Goal: Task Accomplishment & Management: Manage account settings

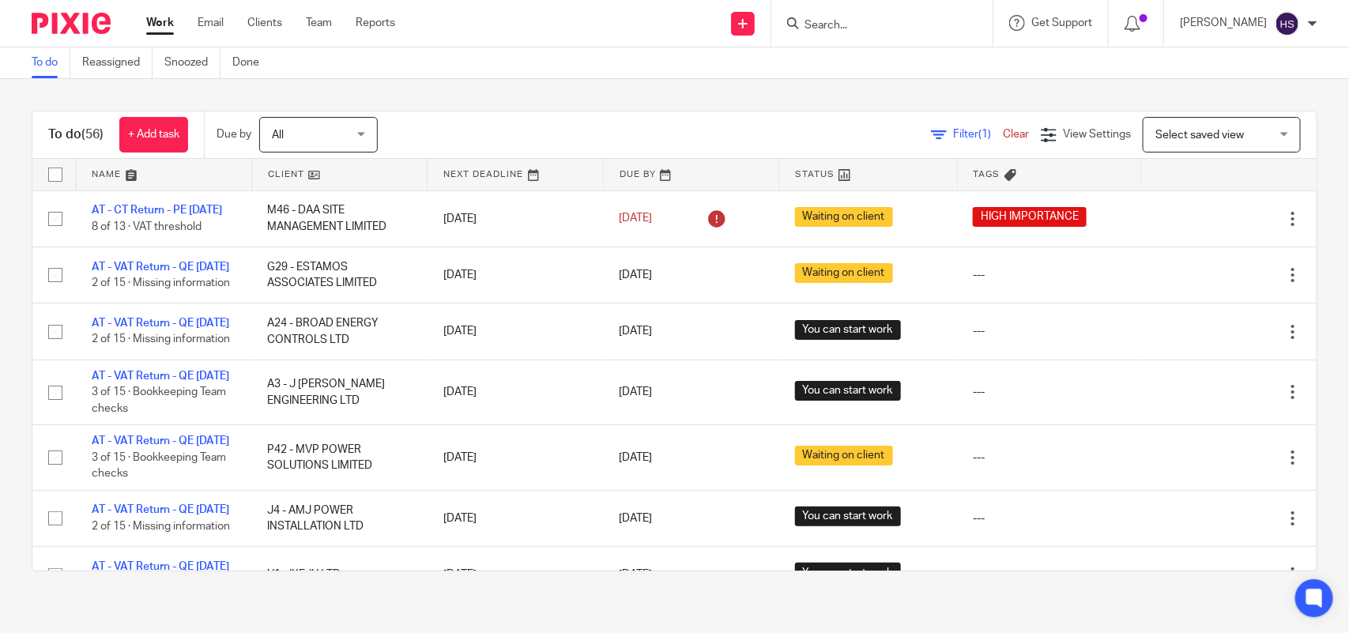
click at [0, 306] on div "To do (56) + Add task Due by All All Today Tomorrow This week Next week This mo…" at bounding box center [674, 341] width 1349 height 524
click at [617, 111] on div "To do (56) + Add task Due by All All Today Tomorrow This week Next week This mo…" at bounding box center [675, 341] width 1286 height 461
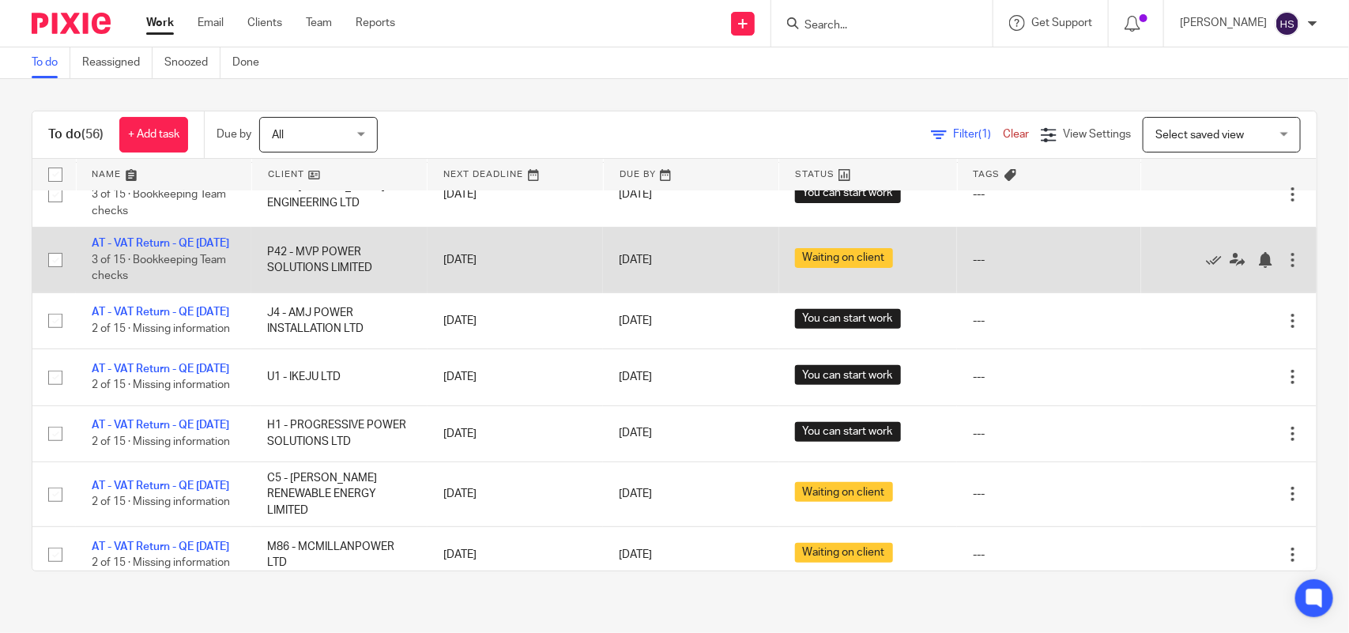
scroll to position [296, 0]
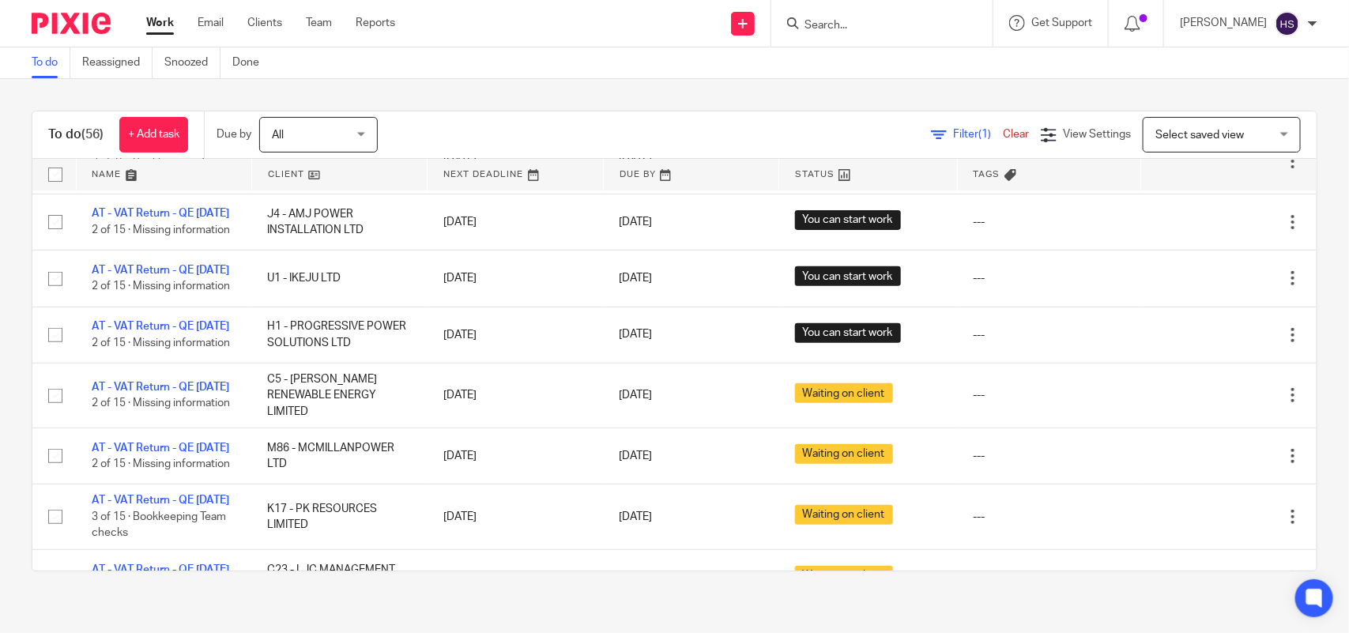
click at [0, 345] on div "To do (56) + Add task Due by All All Today Tomorrow This week Next week This mo…" at bounding box center [674, 341] width 1349 height 524
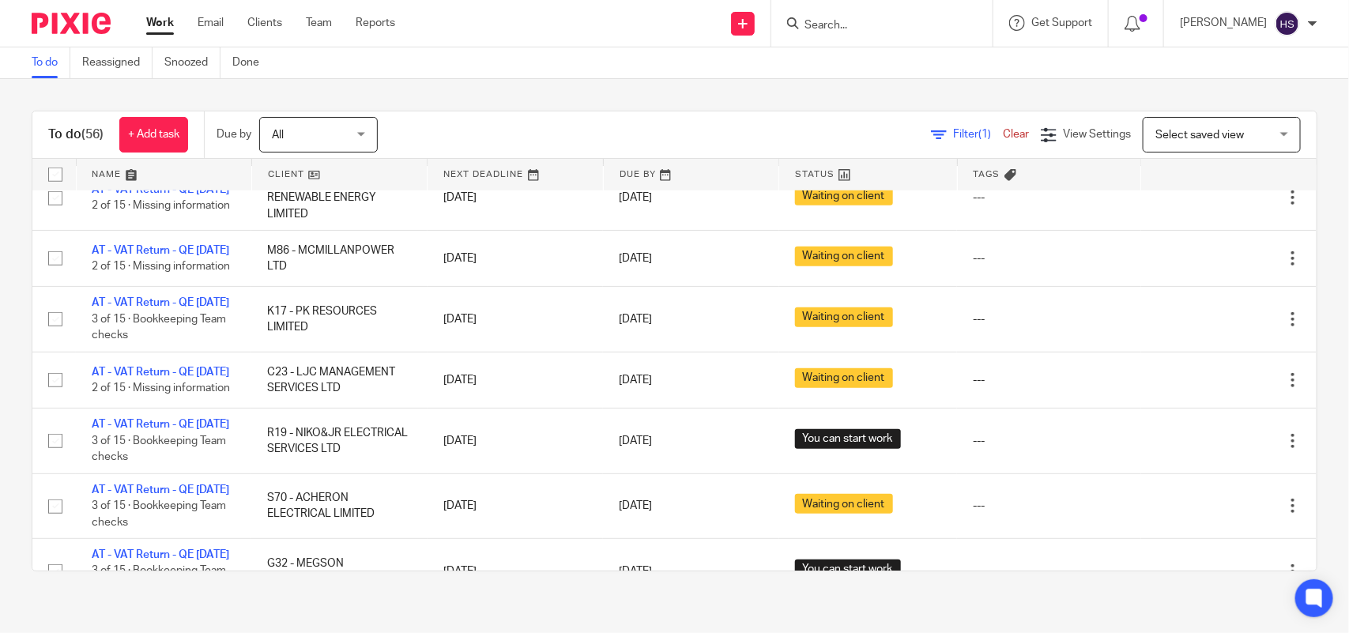
scroll to position [0, 0]
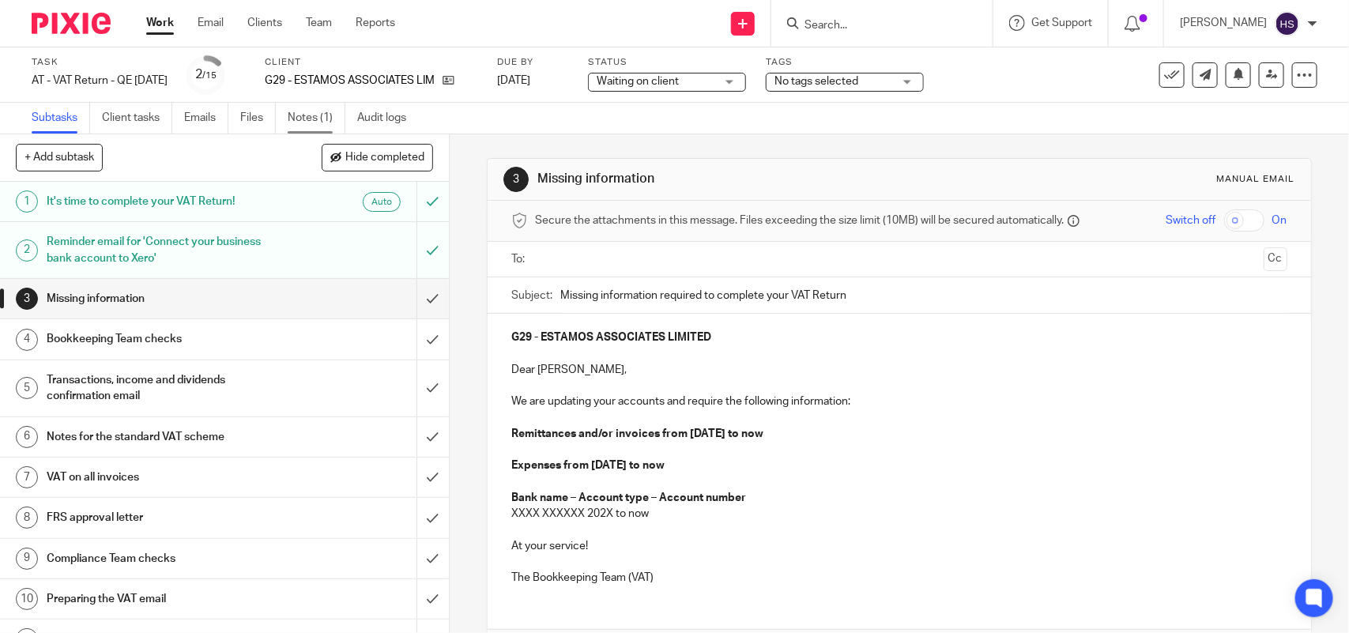
click at [313, 123] on link "Notes (1)" at bounding box center [317, 118] width 58 height 31
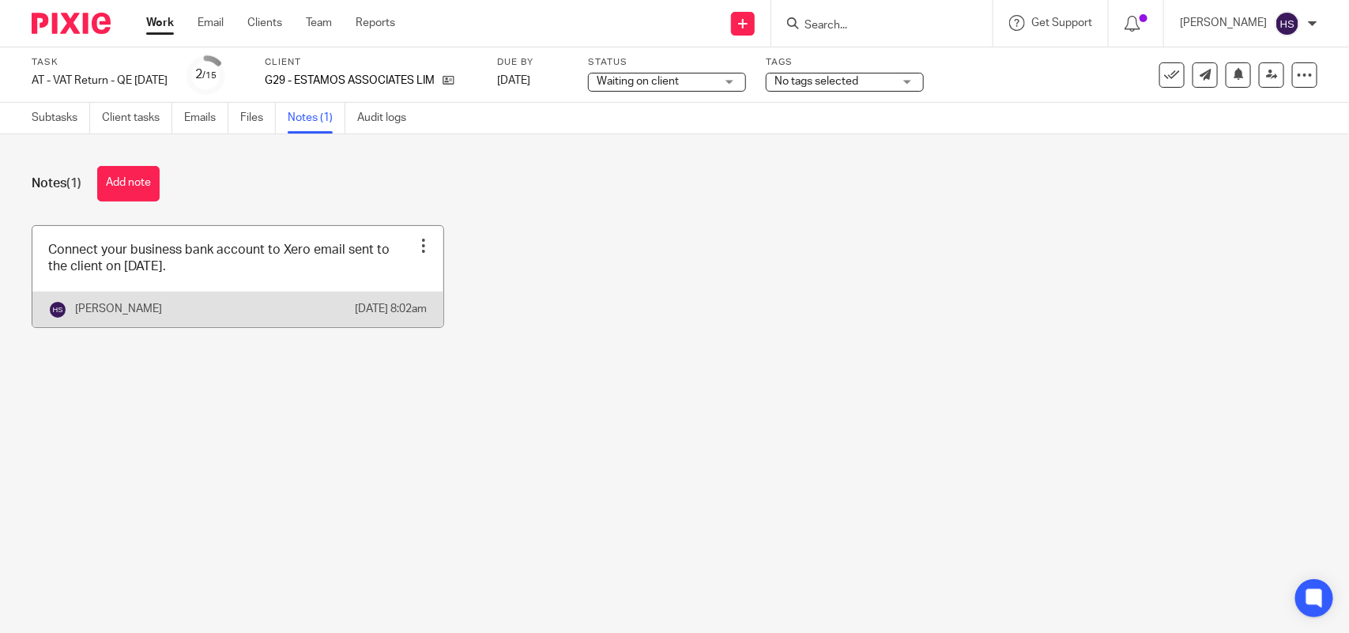
click at [227, 283] on link at bounding box center [237, 276] width 411 height 101
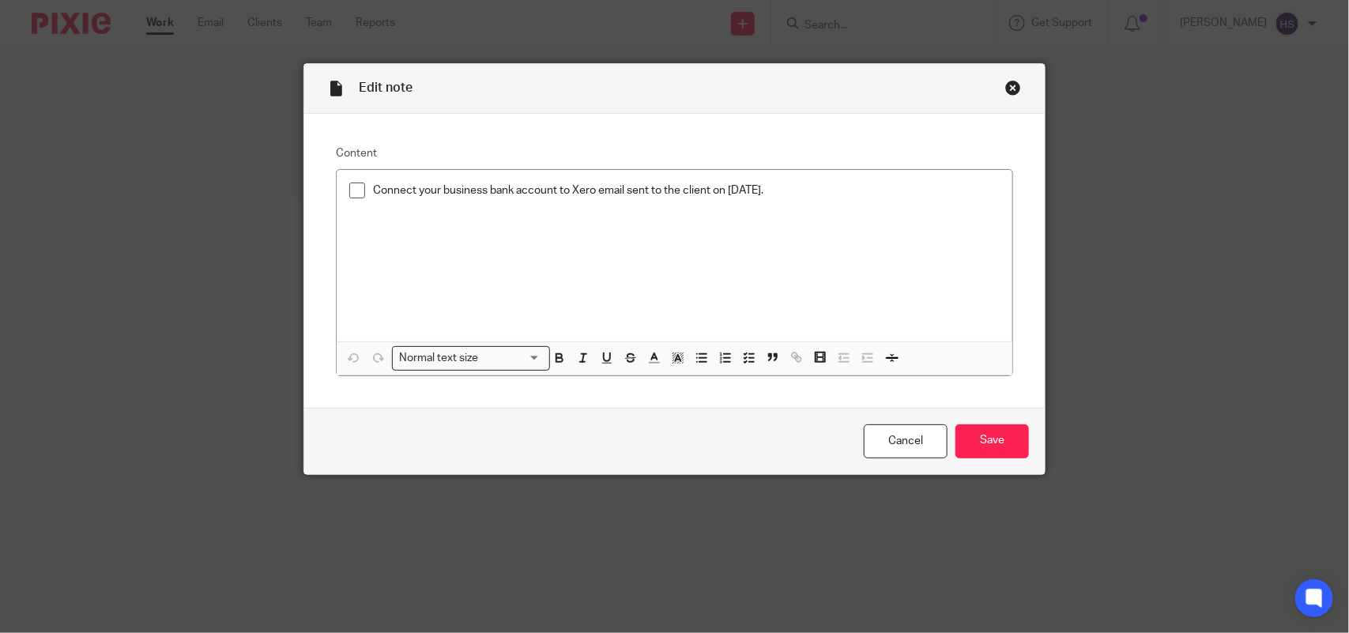
click at [1006, 87] on div "Close this dialog window" at bounding box center [1013, 88] width 16 height 16
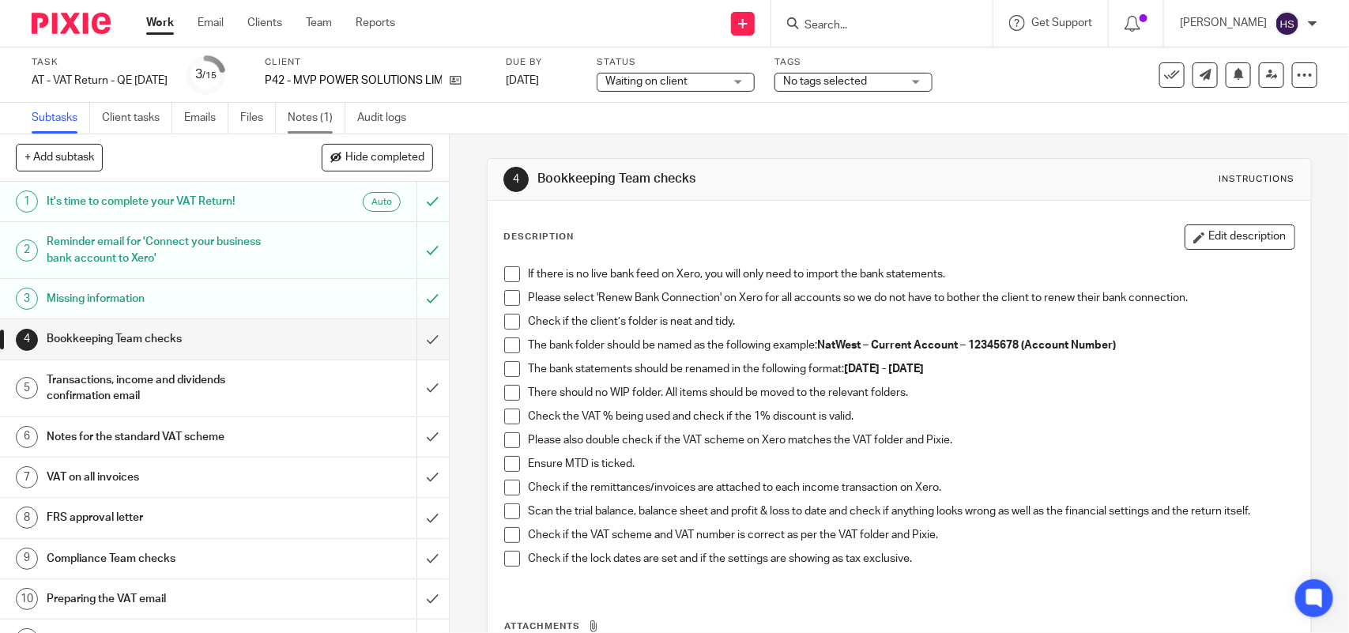
click at [312, 111] on link "Notes (1)" at bounding box center [317, 118] width 58 height 31
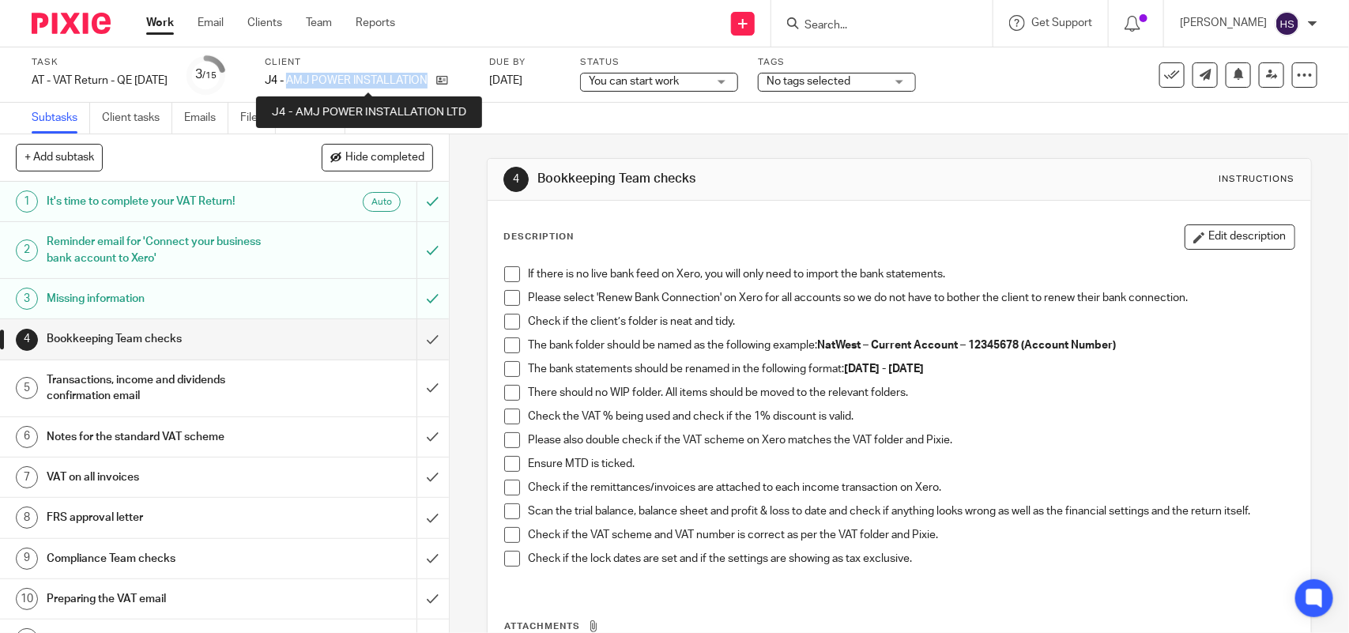
drag, startPoint x: 448, startPoint y: 79, endPoint x: 308, endPoint y: 85, distance: 140.0
click at [308, 85] on p "J4 - AMJ POWER INSTALLATION LTD" at bounding box center [347, 81] width 164 height 16
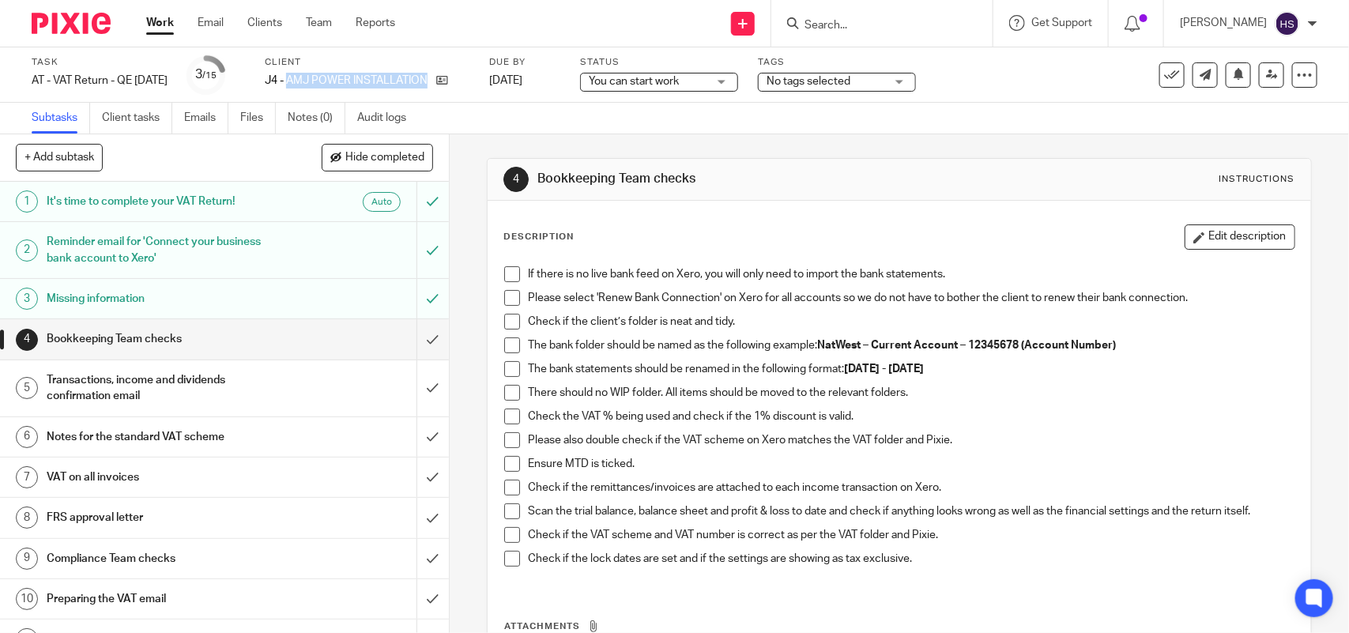
copy p "AMJ POWER INSTALLATION"
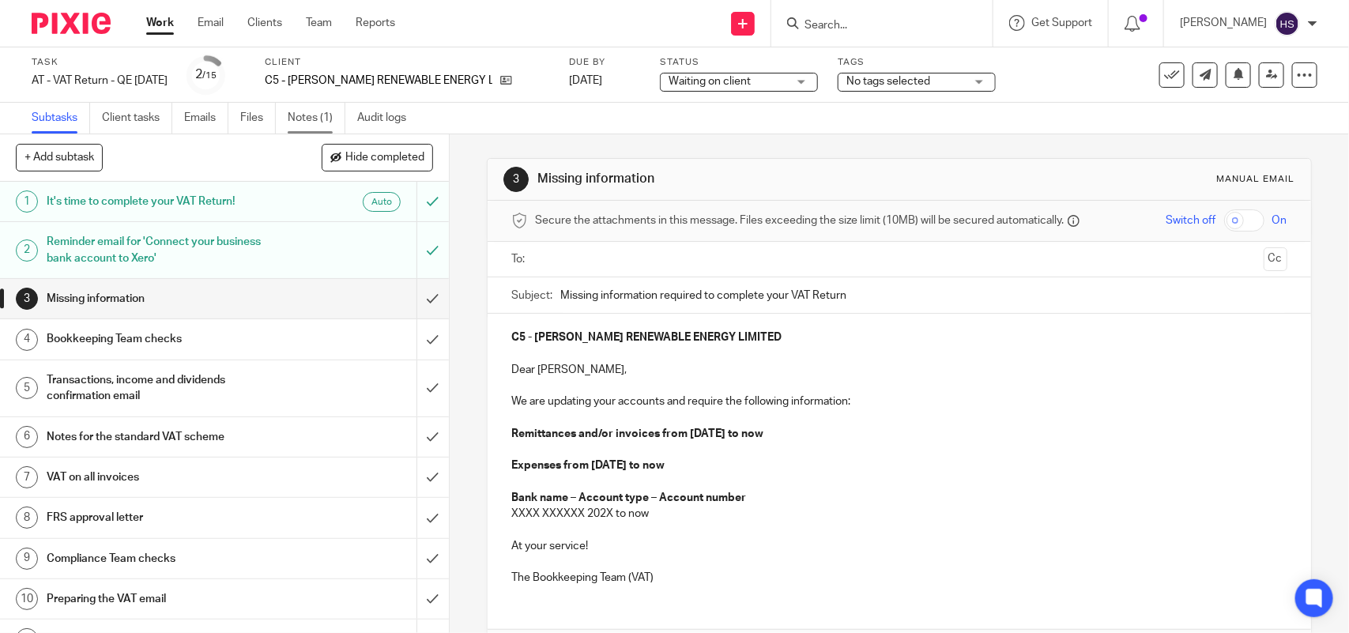
click at [309, 127] on link "Notes (1)" at bounding box center [317, 118] width 58 height 31
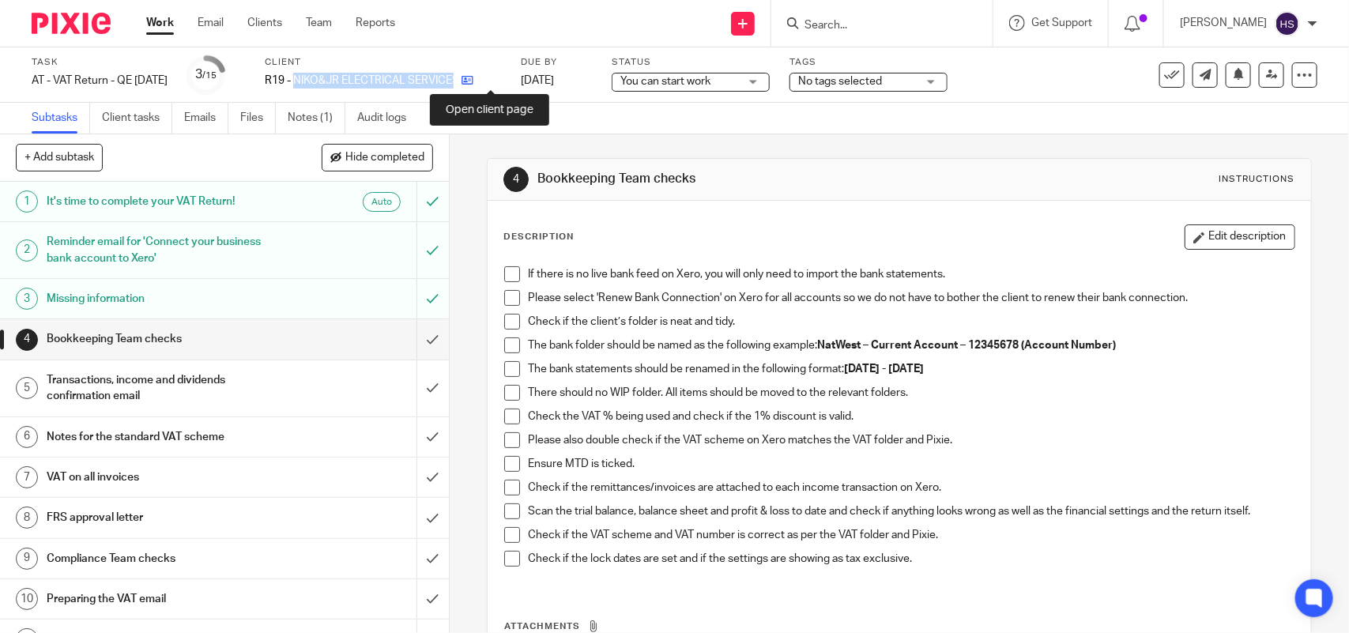
drag, startPoint x: 315, startPoint y: 77, endPoint x: 489, endPoint y: 77, distance: 173.9
click at [489, 77] on div "R19 - NIKO&JR ELECTRICAL SERVICES LTD" at bounding box center [383, 81] width 236 height 16
copy div "NIKO&JR ELECTRICAL SERVICES LTD"
drag, startPoint x: 317, startPoint y: 77, endPoint x: 471, endPoint y: 81, distance: 154.2
click at [471, 81] on div "S70 - ACHERON ELECTRICAL LIMITED" at bounding box center [370, 81] width 211 height 16
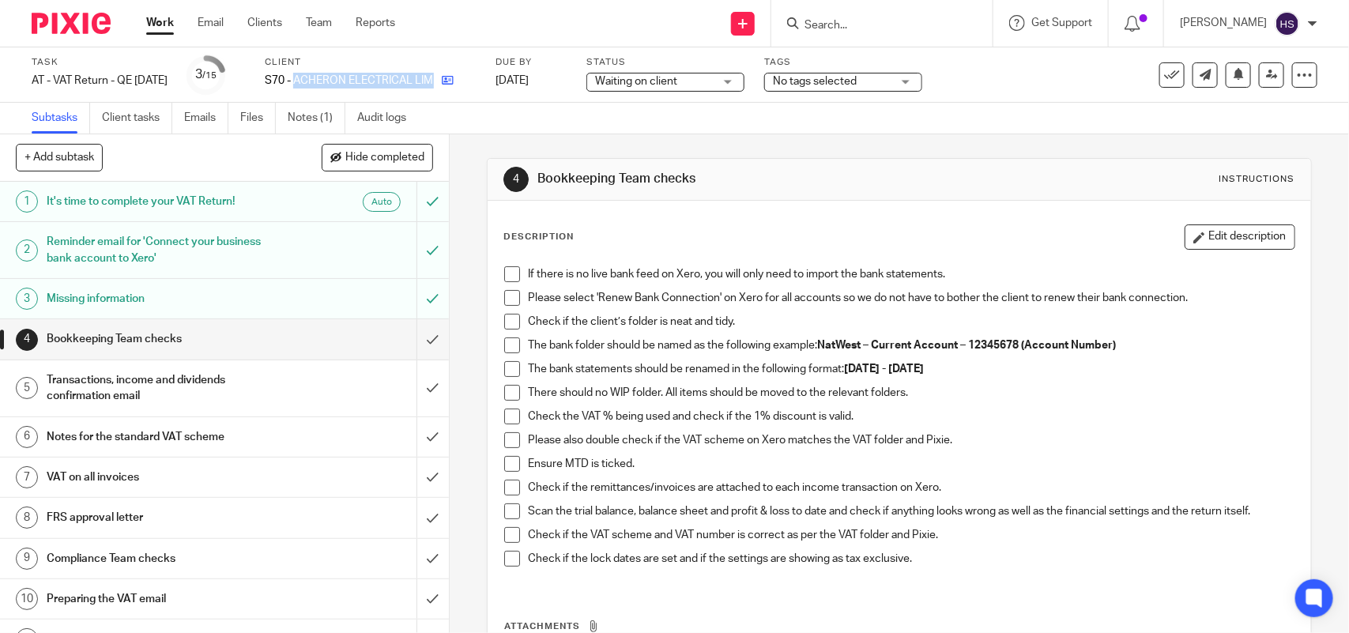
copy div "ACHERON ELECTRICAL LIMITED"
drag, startPoint x: 319, startPoint y: 77, endPoint x: 455, endPoint y: 80, distance: 136.8
click at [455, 80] on div "M69 - TOP HAT CONSTRUCTION LTD" at bounding box center [367, 81] width 205 height 16
copy div "TOP HAT CONSTRUCTION LTD"
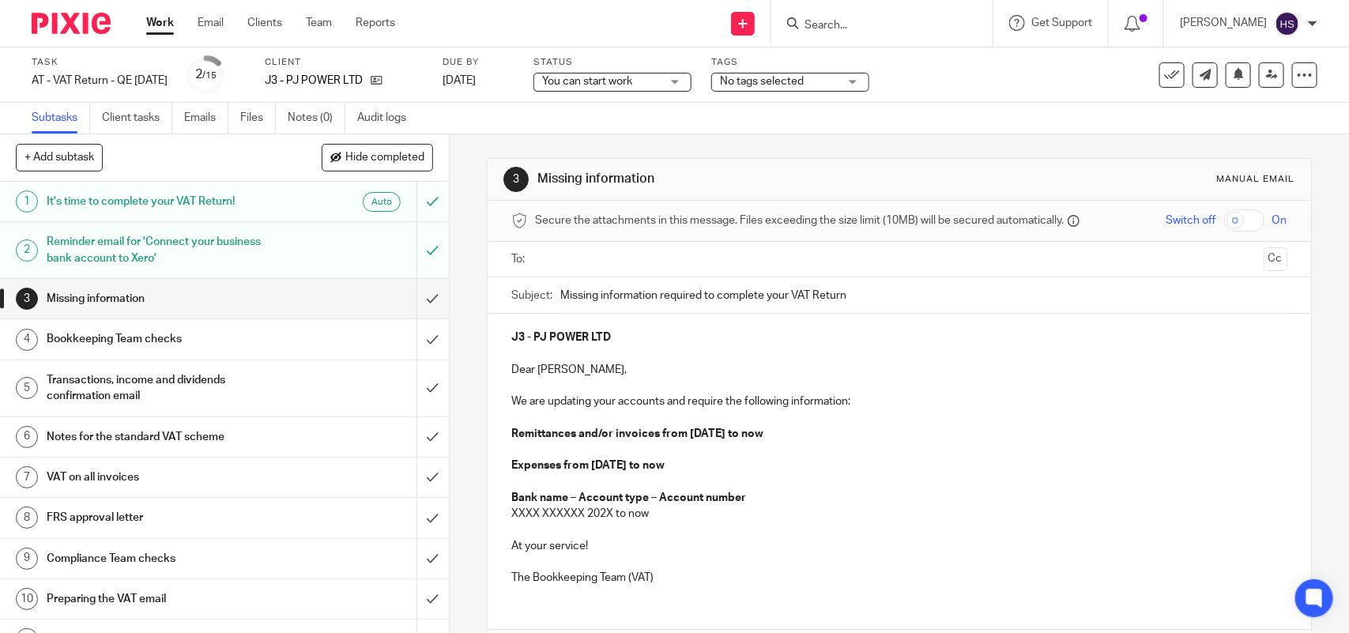
click at [470, 117] on div "Subtasks Client tasks Emails Files Notes (0) Audit logs" at bounding box center [674, 119] width 1349 height 32
click at [417, 304] on input "submit" at bounding box center [224, 299] width 449 height 40
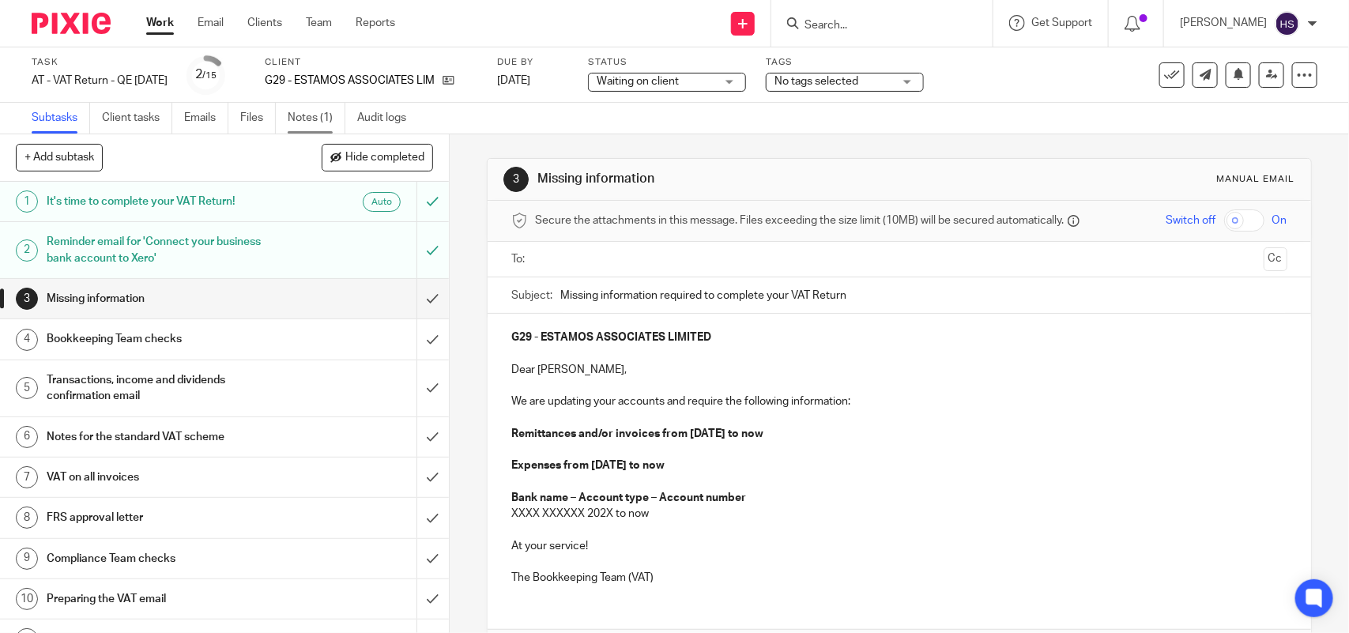
click at [296, 120] on link "Notes (1)" at bounding box center [317, 118] width 58 height 31
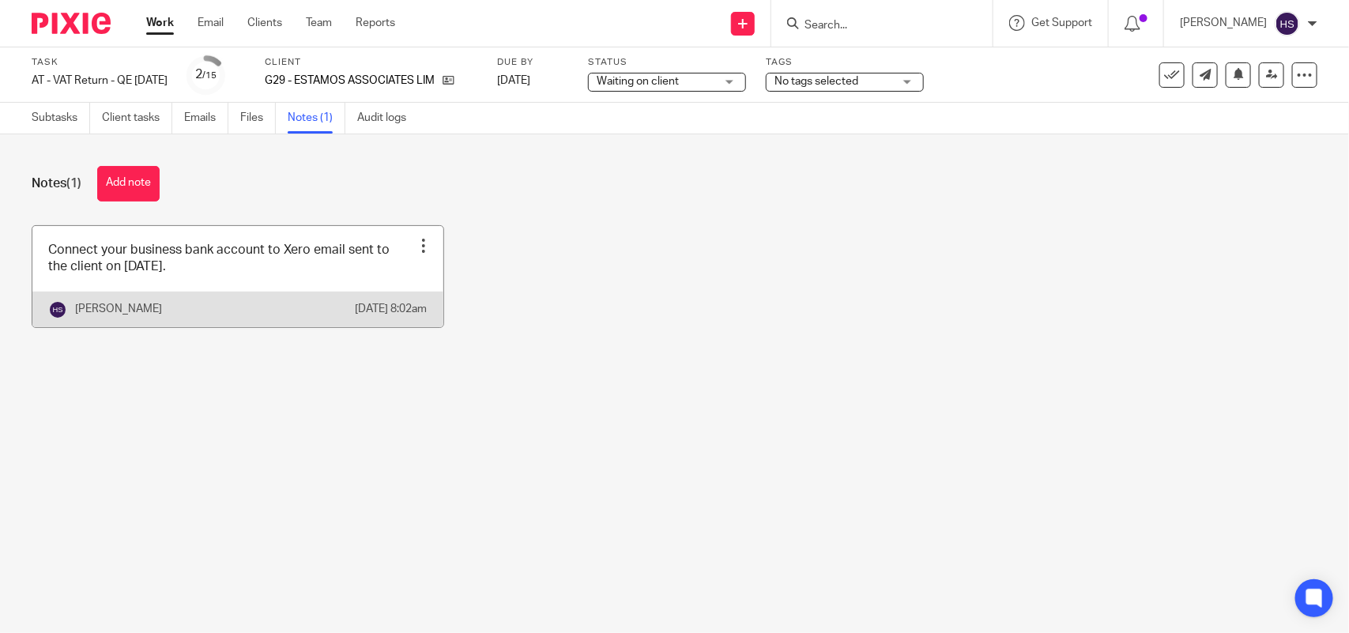
click at [318, 267] on link at bounding box center [237, 276] width 411 height 101
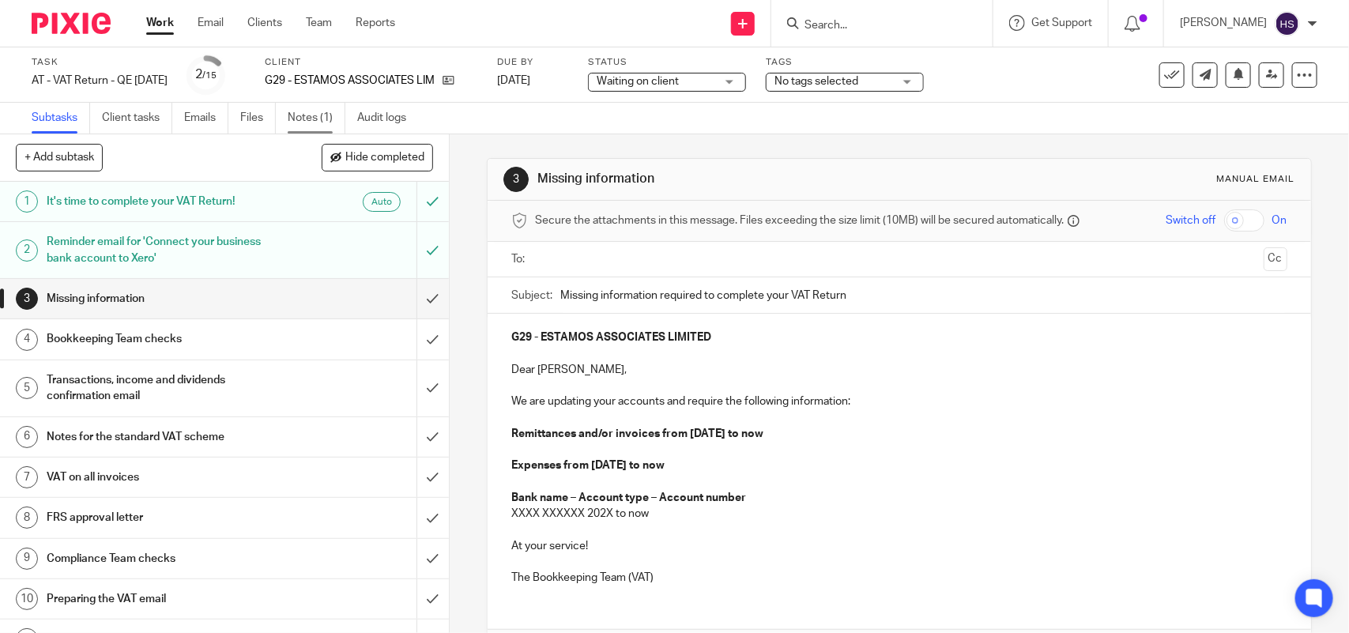
click at [304, 111] on link "Notes (1)" at bounding box center [317, 118] width 58 height 31
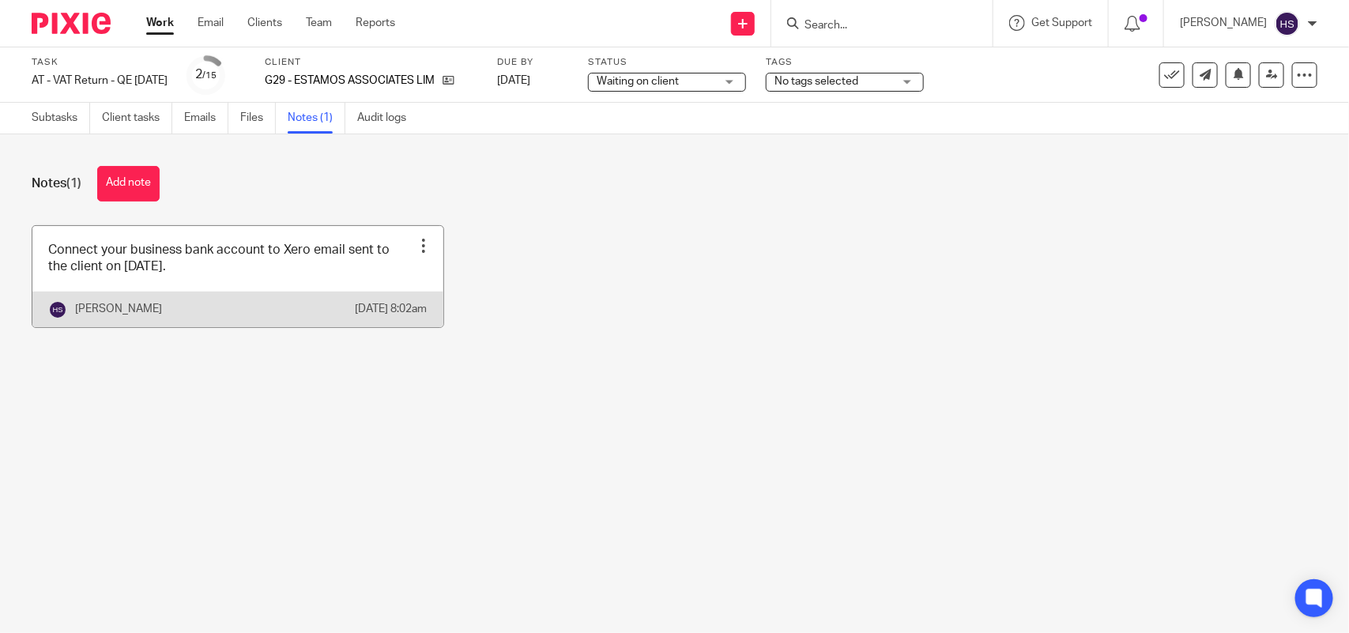
click at [174, 286] on link at bounding box center [237, 276] width 411 height 101
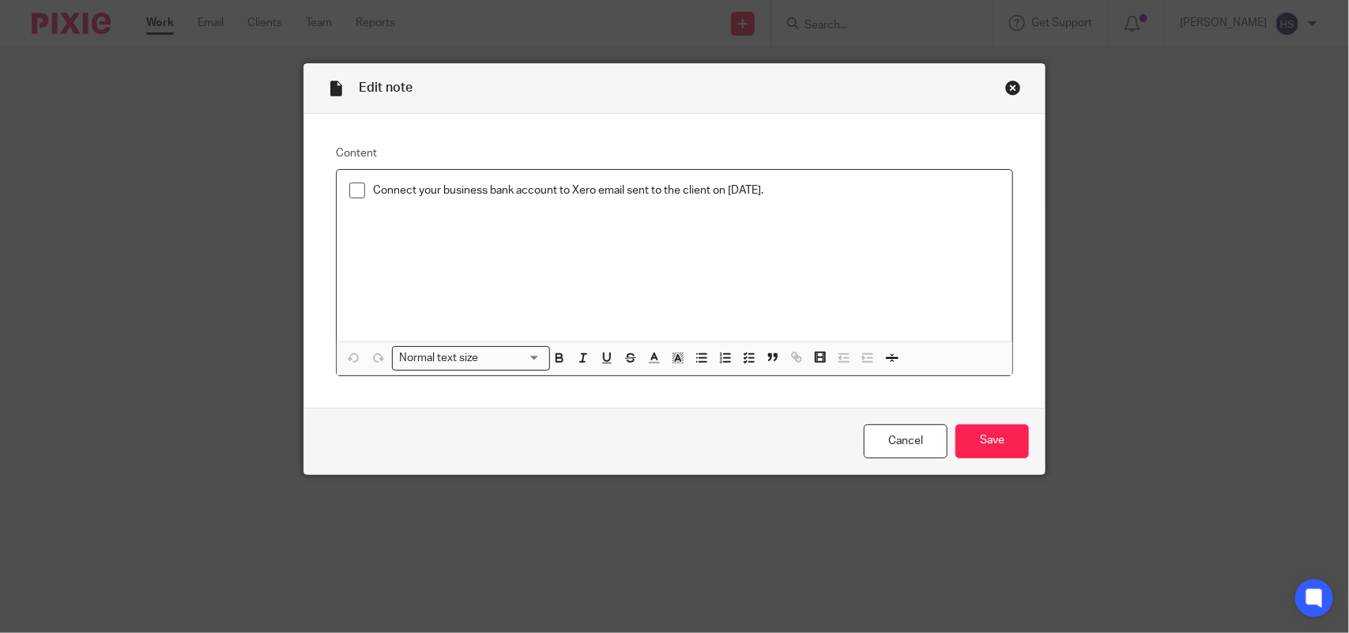
click at [352, 190] on span at bounding box center [357, 191] width 16 height 16
click at [983, 436] on input "Save" at bounding box center [993, 441] width 74 height 34
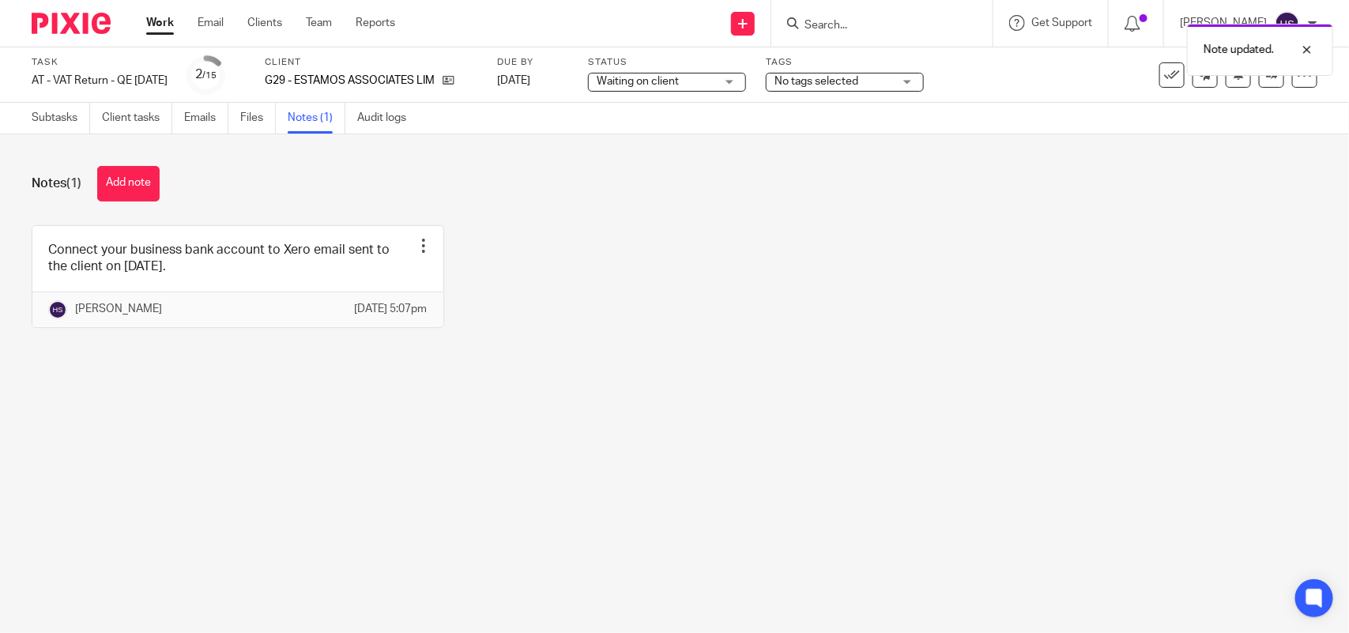
click at [746, 81] on div "Waiting on client Waiting on client" at bounding box center [667, 82] width 158 height 19
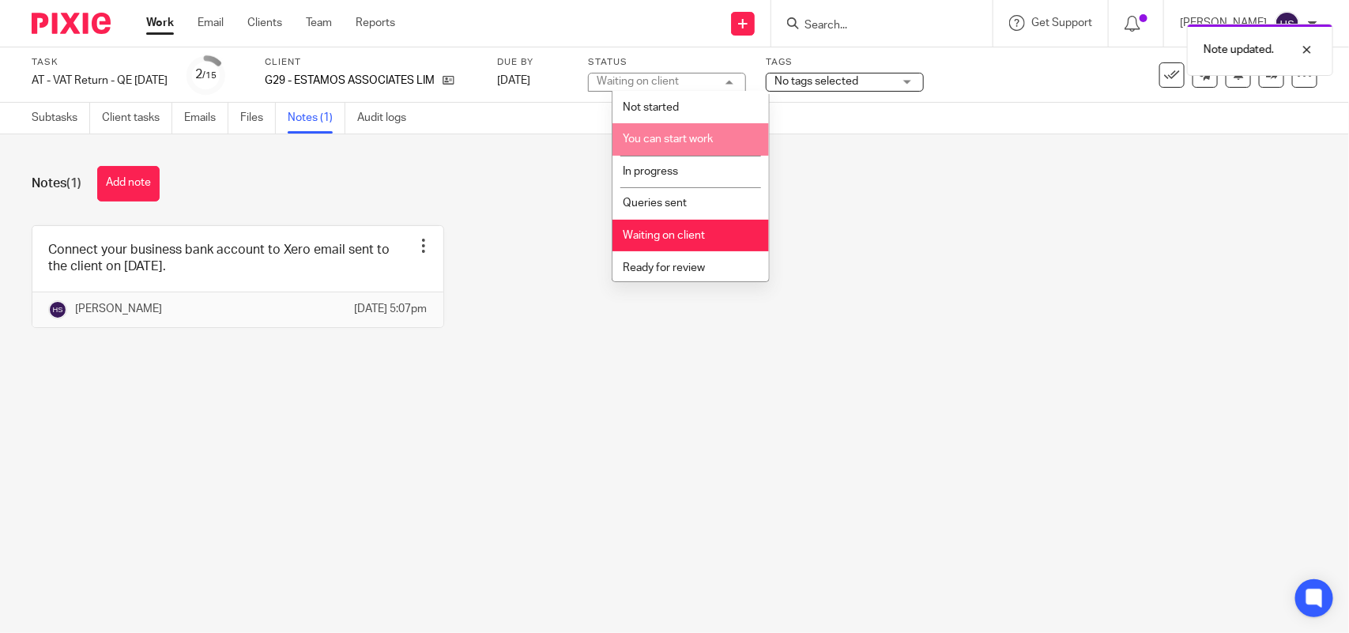
click at [712, 138] on span "You can start work" at bounding box center [668, 139] width 90 height 11
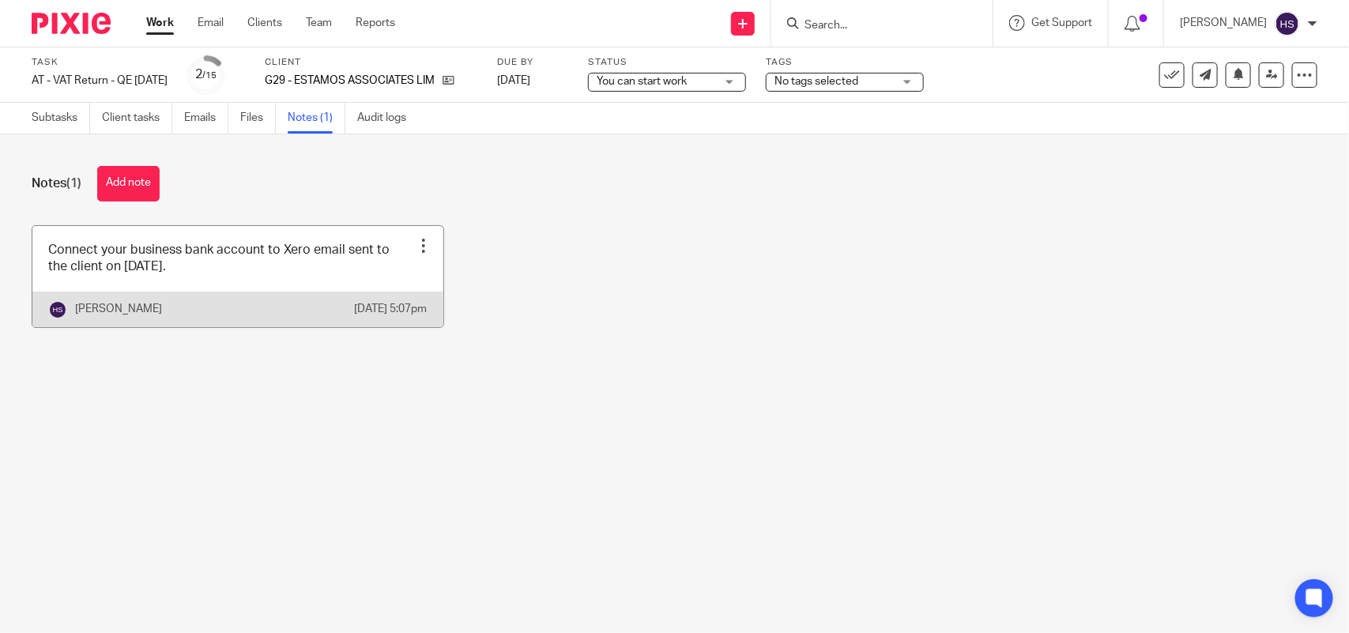
click at [216, 266] on link at bounding box center [237, 276] width 411 height 101
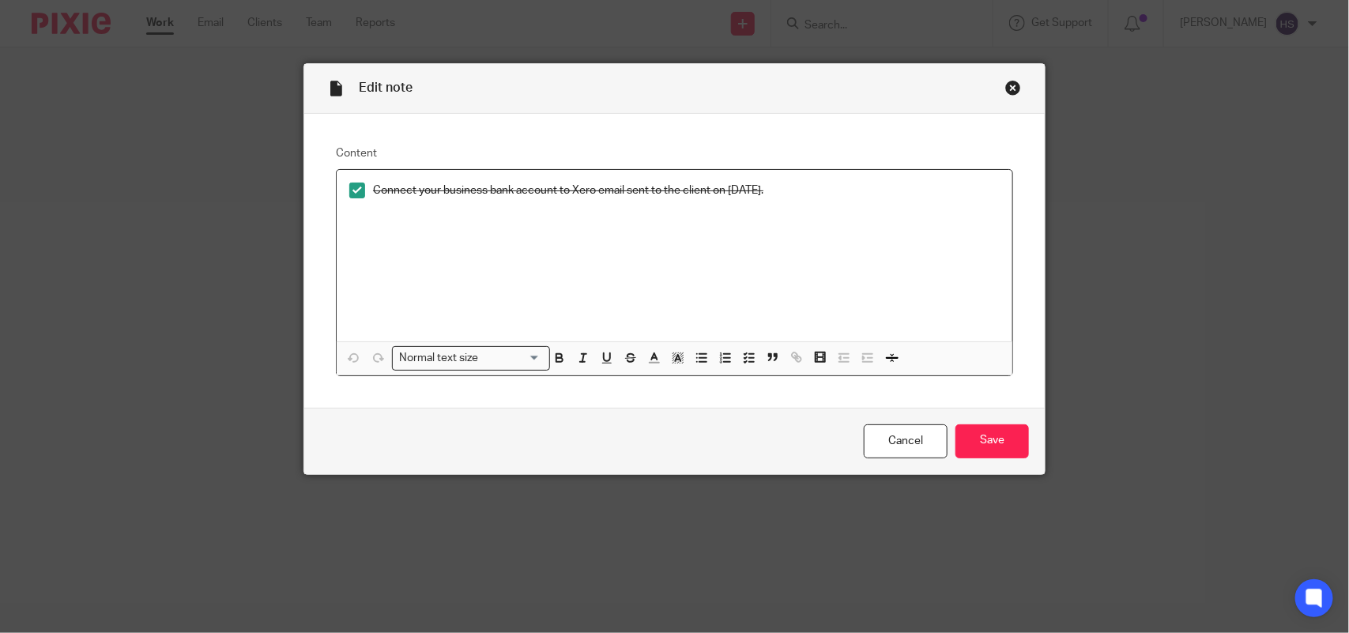
click at [353, 190] on span at bounding box center [357, 191] width 16 height 16
click at [1000, 435] on input "Save" at bounding box center [993, 441] width 74 height 34
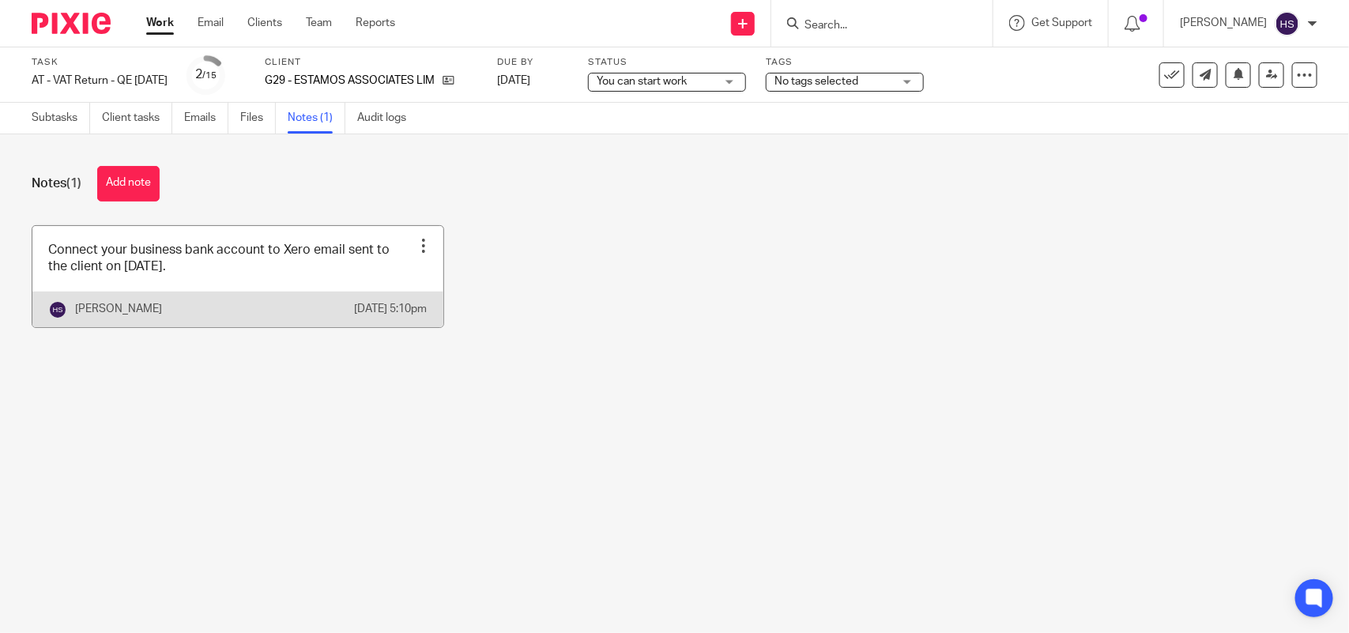
click at [167, 254] on link at bounding box center [237, 276] width 411 height 101
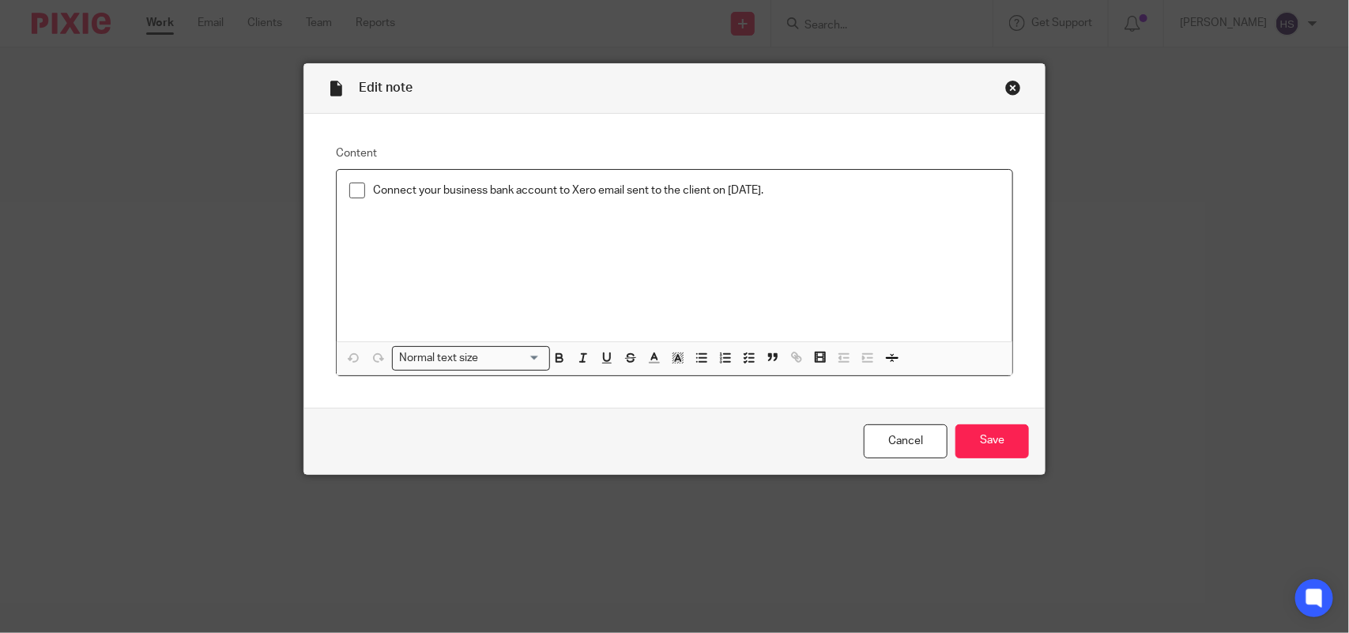
click at [349, 195] on span at bounding box center [357, 191] width 16 height 16
click at [994, 437] on input "Save" at bounding box center [993, 441] width 74 height 34
